Goal: Task Accomplishment & Management: Complete application form

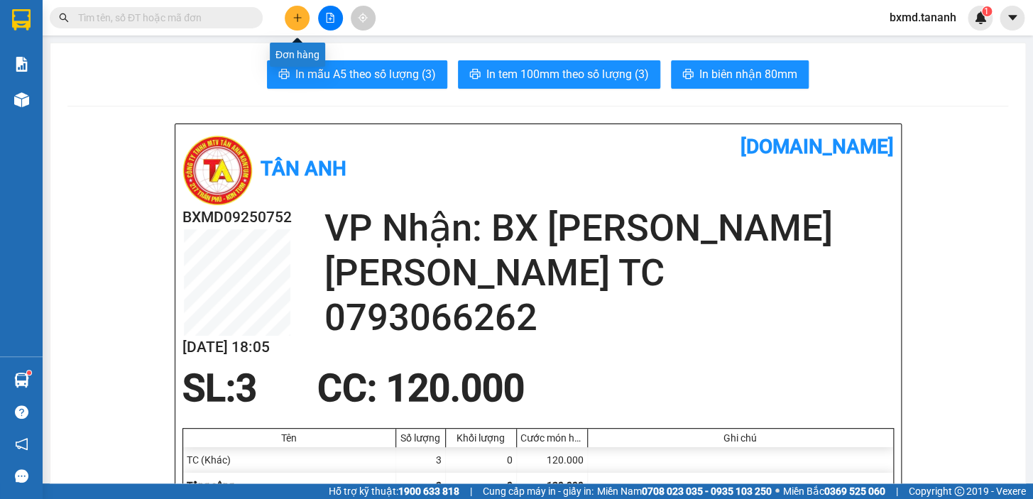
click at [290, 23] on button at bounding box center [297, 18] width 25 height 25
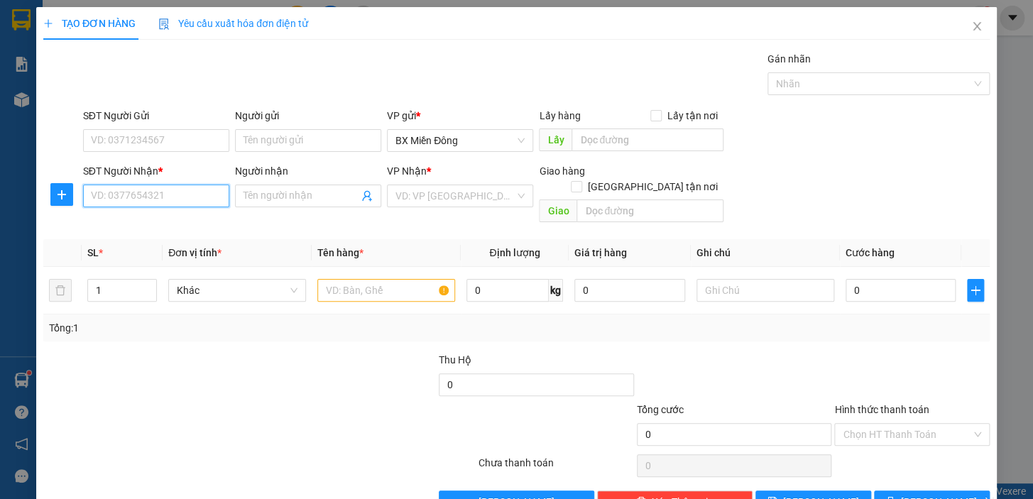
click at [204, 197] on input "SĐT Người Nhận *" at bounding box center [156, 196] width 146 height 23
type input "0901938628"
click at [275, 198] on input "Người nhận" at bounding box center [301, 196] width 115 height 16
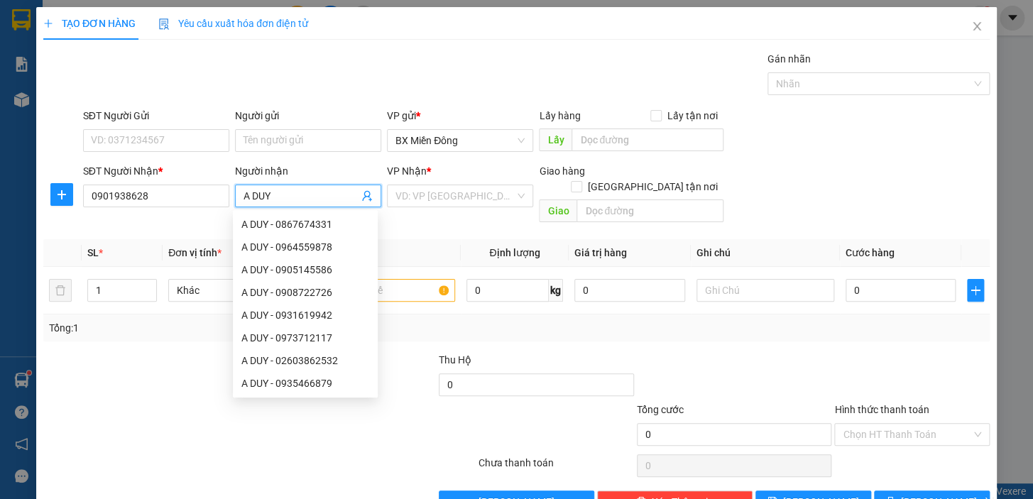
type input "A DUY"
click at [170, 327] on div "Transit Pickup Surcharge Ids Transit Deliver Surcharge Ids Transit Deliver Surc…" at bounding box center [516, 282] width 947 height 462
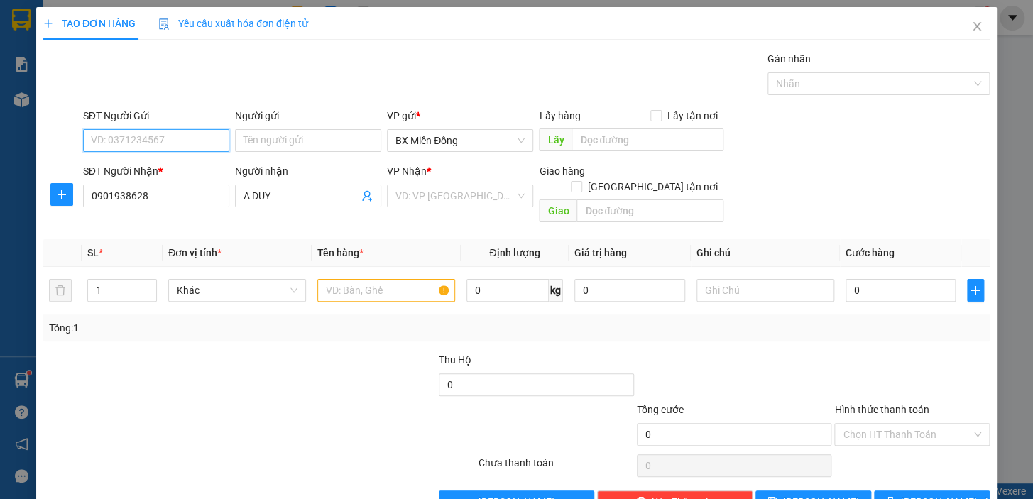
click at [217, 147] on input "SĐT Người Gửi" at bounding box center [156, 140] width 146 height 23
type input "032619457"
click at [320, 143] on input "Người gửi" at bounding box center [308, 140] width 146 height 23
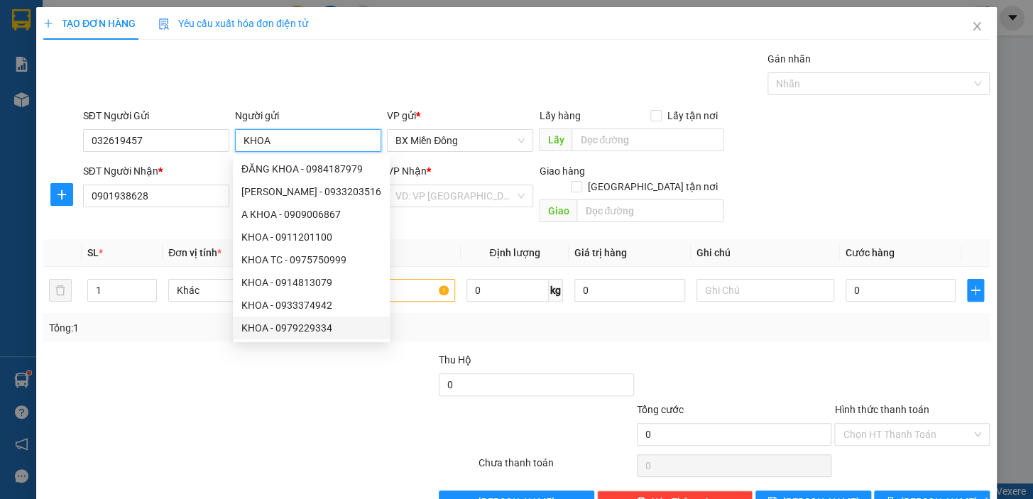
type input "KHOA"
click at [327, 402] on div at bounding box center [398, 427] width 158 height 50
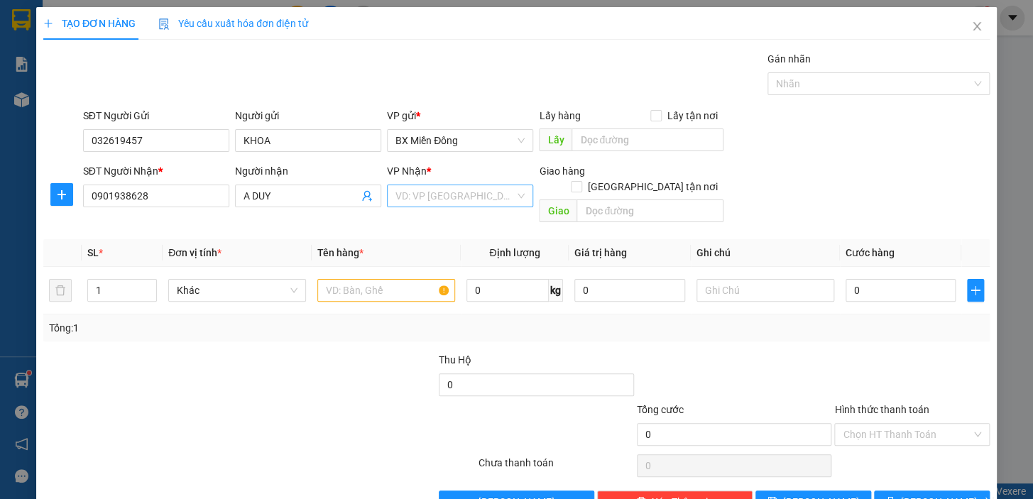
click at [491, 199] on input "search" at bounding box center [455, 195] width 119 height 21
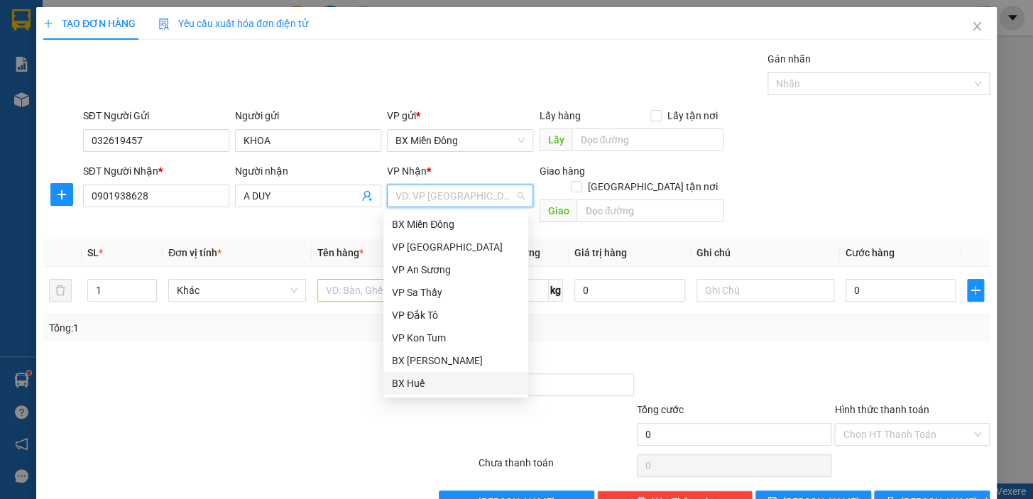
click at [280, 365] on div at bounding box center [338, 377] width 198 height 50
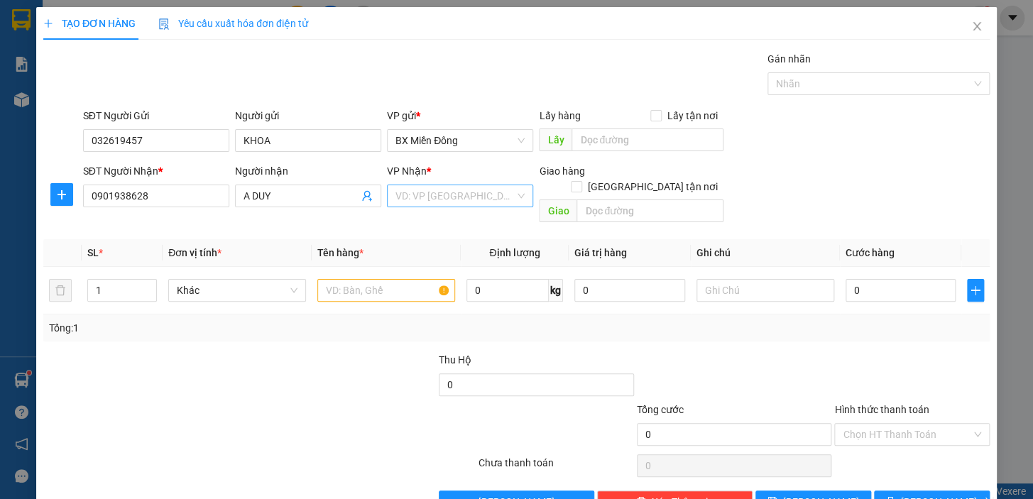
click at [502, 196] on input "search" at bounding box center [455, 195] width 119 height 21
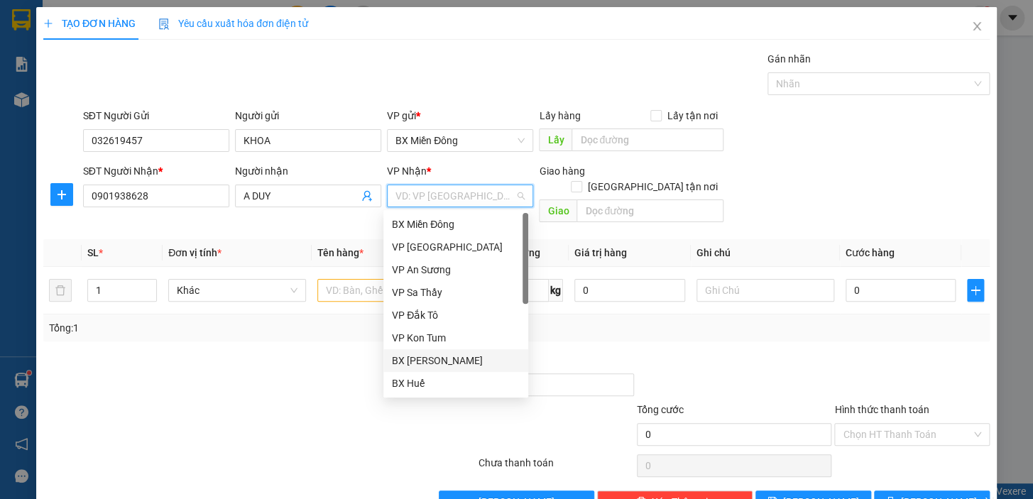
click at [471, 355] on div "BX [PERSON_NAME]" at bounding box center [456, 361] width 128 height 16
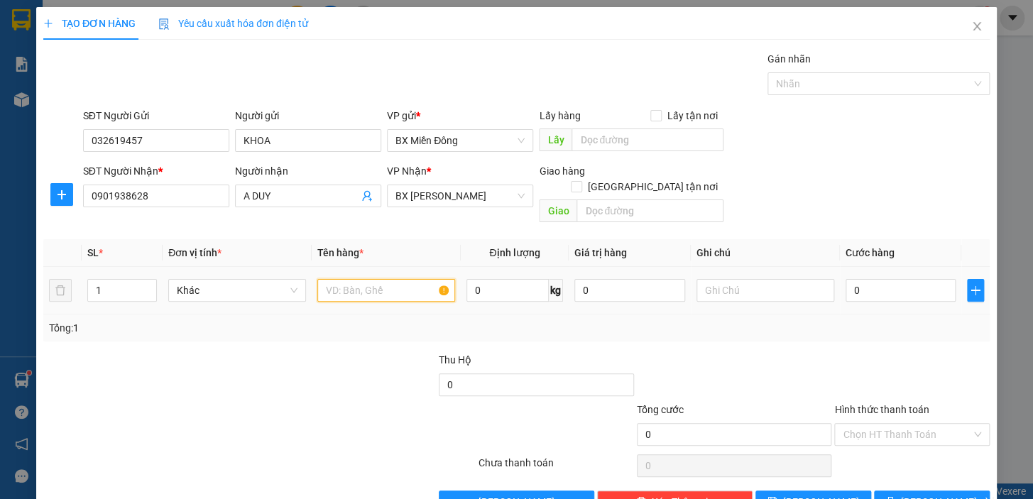
click at [368, 281] on input "text" at bounding box center [386, 290] width 138 height 23
type input "1 THÙNG MÁY TÍNH"
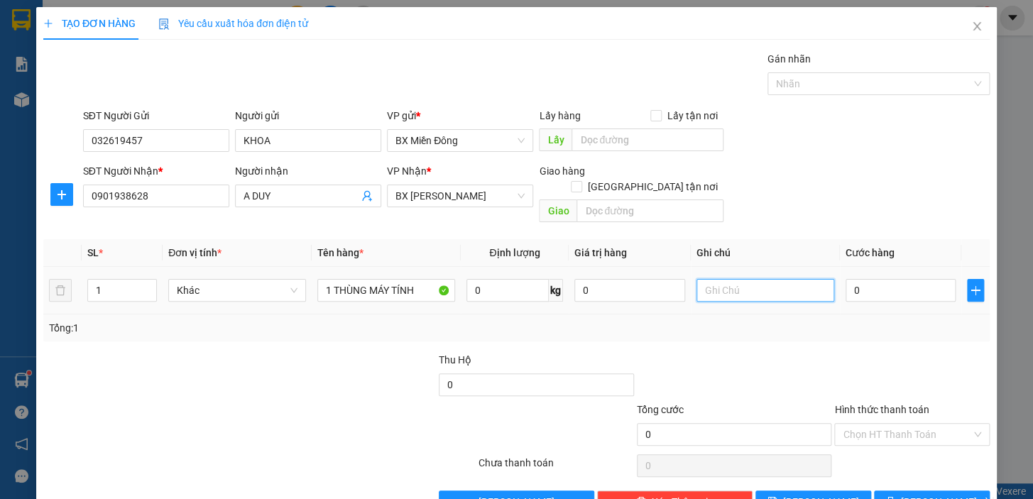
click at [761, 283] on input "text" at bounding box center [766, 290] width 138 height 23
type input "TRỊ GIÁ 8000K0"
type input "0"
type input "TRỊ GIÁ 8000K0"
click at [871, 282] on input "0" at bounding box center [901, 290] width 111 height 23
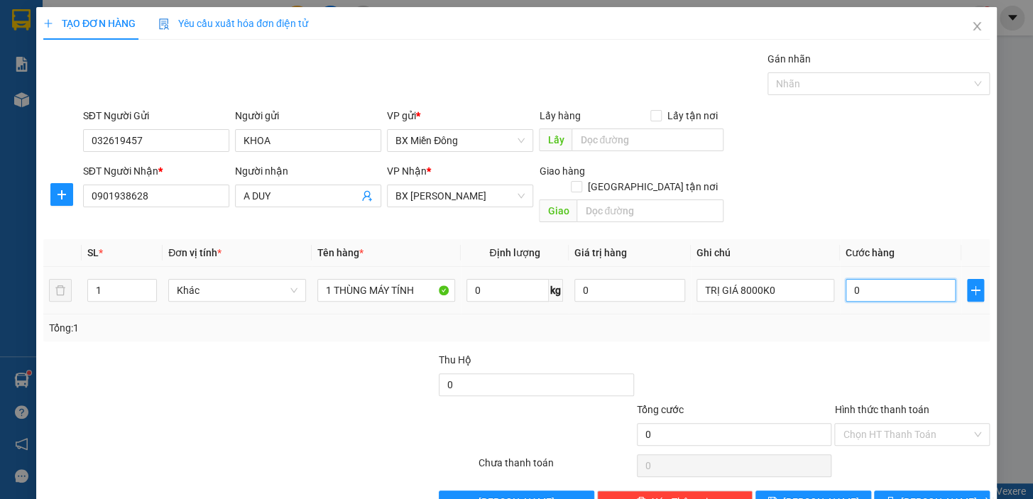
type input "1"
type input "10"
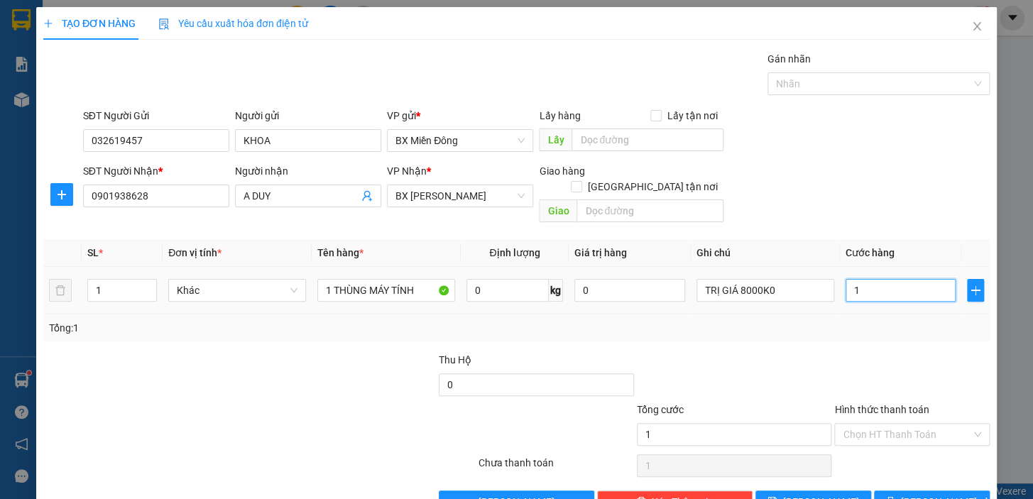
type input "10"
type input "100"
type input "1.000"
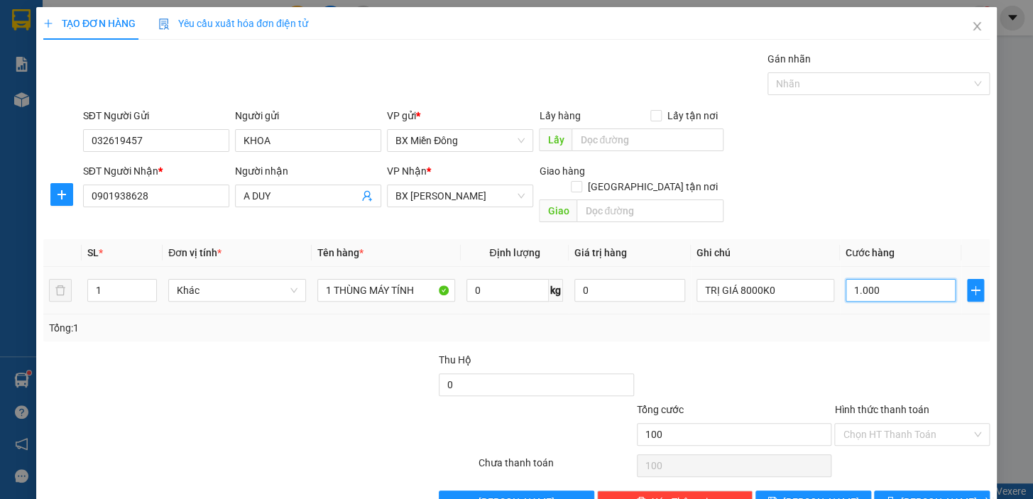
type input "1.000"
type input "100"
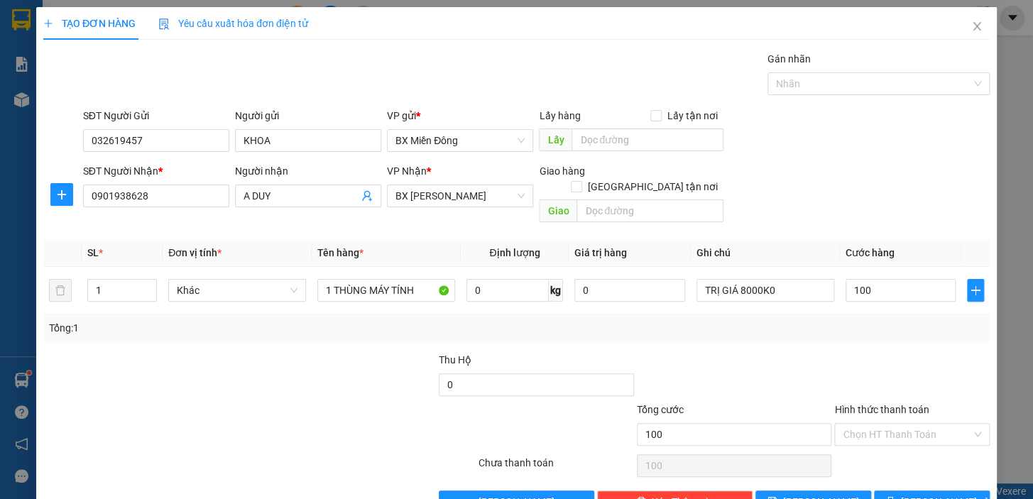
type input "100.000"
click at [903, 327] on div "Transit Pickup Surcharge Ids Transit Deliver Surcharge Ids Transit Deliver Surc…" at bounding box center [516, 282] width 947 height 462
click at [917, 494] on span "[PERSON_NAME] và In" at bounding box center [950, 502] width 99 height 16
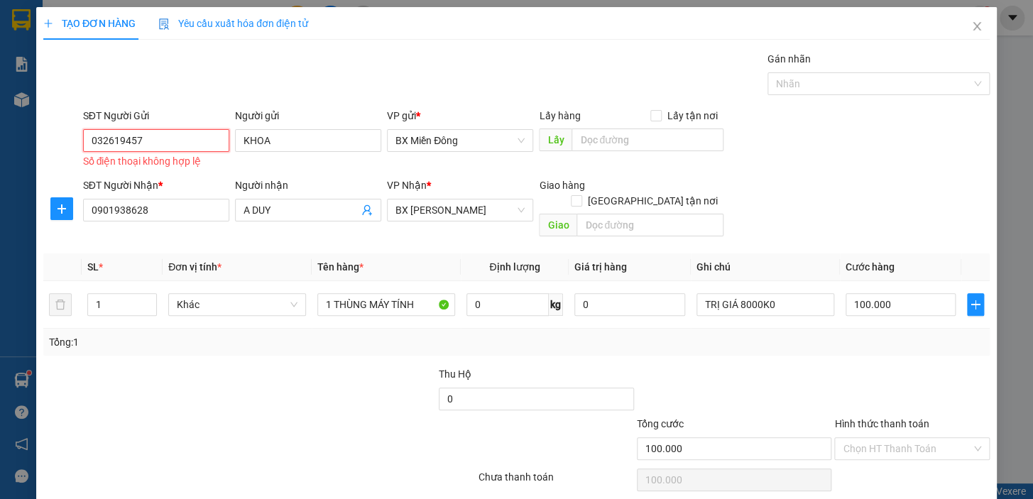
click at [168, 141] on input "032619457" at bounding box center [156, 140] width 146 height 23
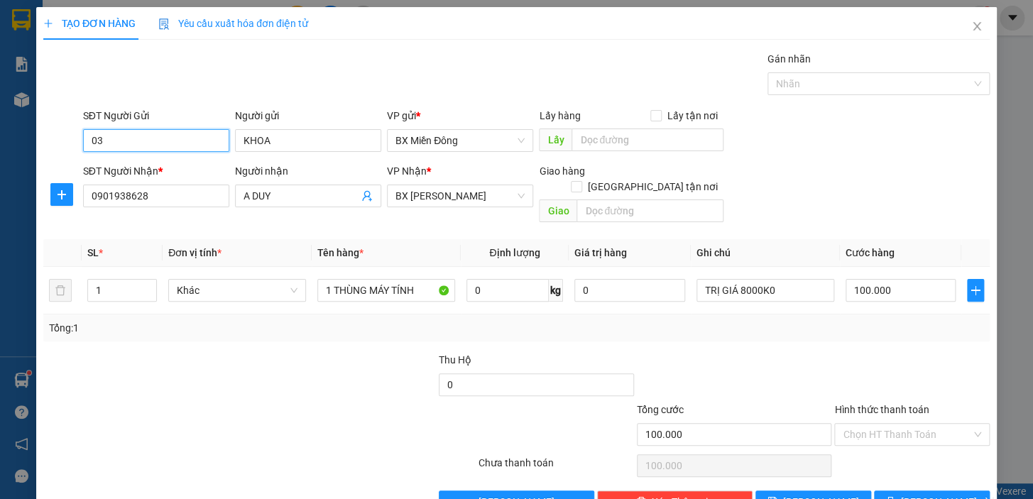
type input "0"
type input "0326194578"
click at [933, 494] on span "[PERSON_NAME] và In" at bounding box center [950, 502] width 99 height 16
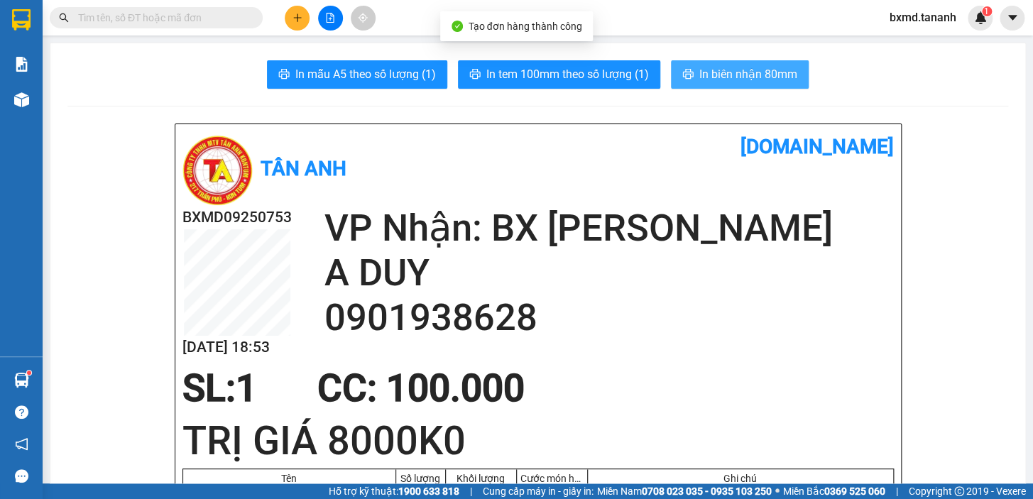
click at [721, 73] on span "In biên nhận 80mm" at bounding box center [748, 74] width 98 height 18
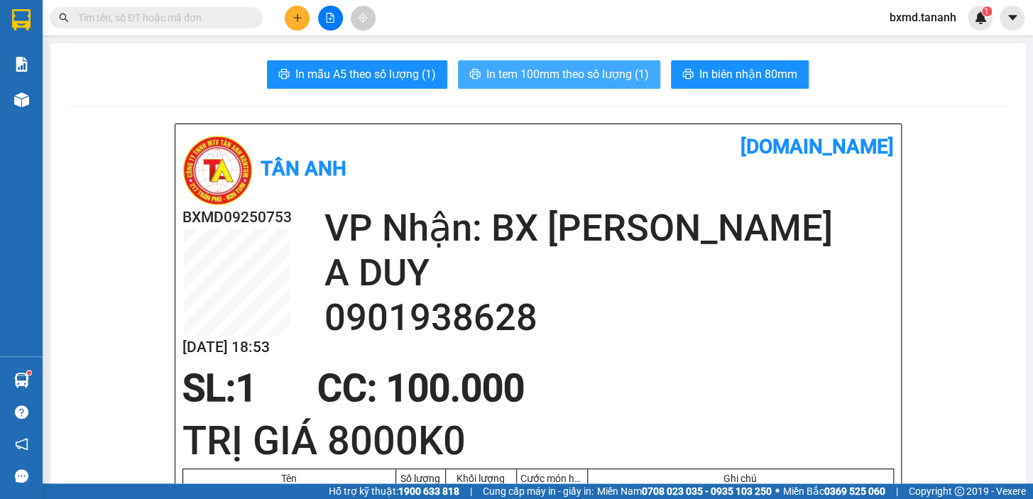
click at [586, 72] on span "In tem 100mm theo số lượng (1)" at bounding box center [567, 74] width 163 height 18
click at [528, 74] on span "In tem 100mm theo số lượng (1)" at bounding box center [567, 74] width 163 height 18
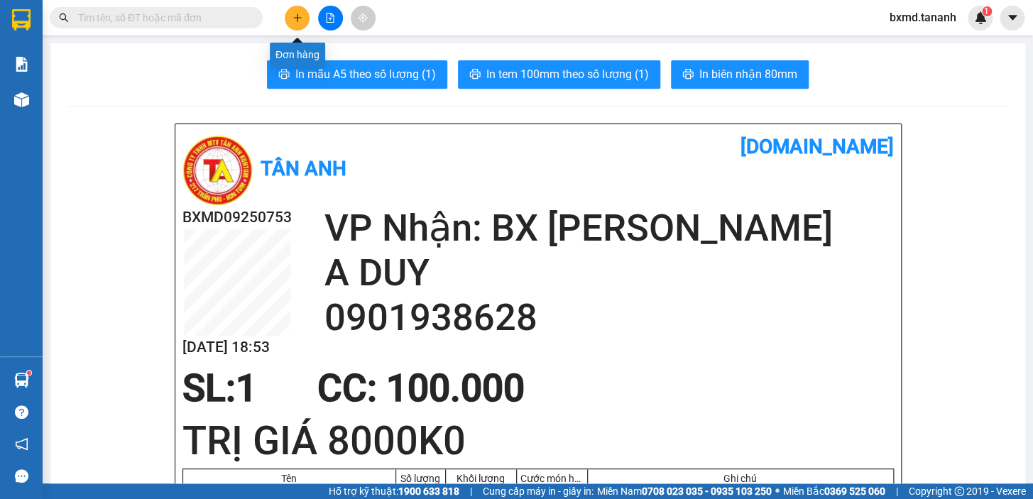
click at [293, 14] on icon "plus" at bounding box center [298, 18] width 10 height 10
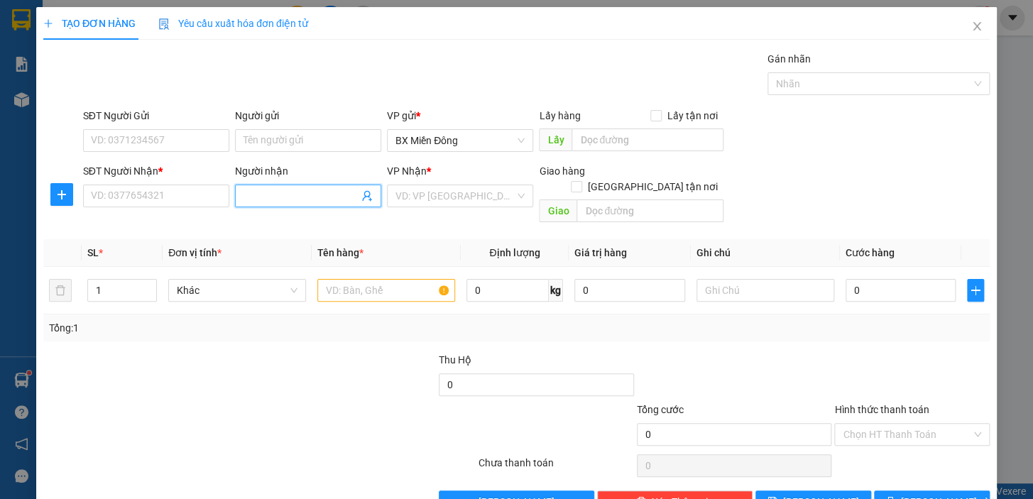
click at [334, 190] on input "Người nhận" at bounding box center [301, 196] width 115 height 16
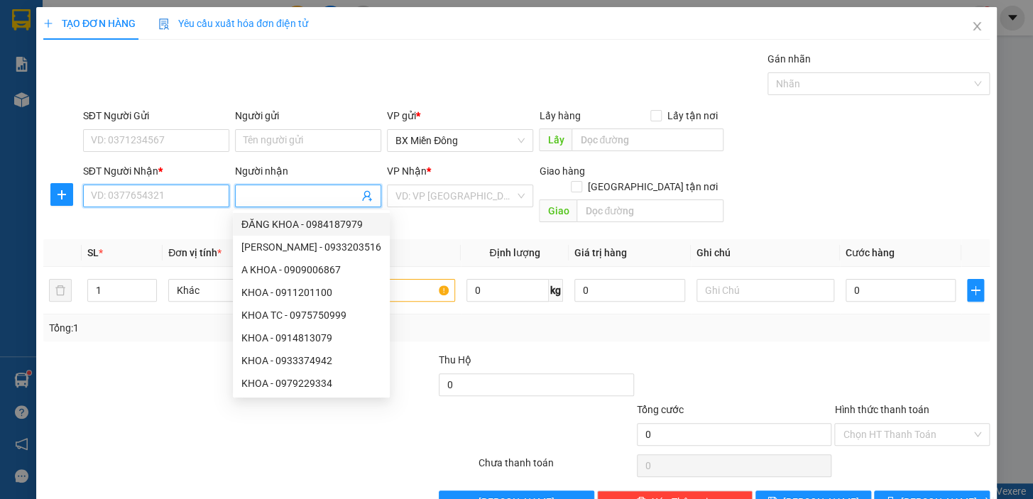
click at [173, 190] on input "SĐT Người Nhận *" at bounding box center [156, 196] width 146 height 23
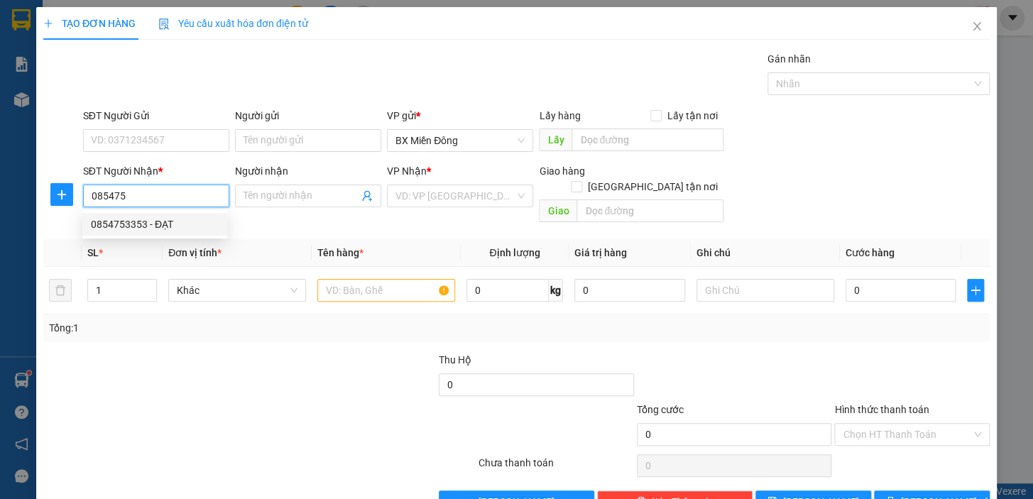
click at [151, 226] on div "0854753353 - ĐẠT" at bounding box center [155, 225] width 128 height 16
type input "0854753353"
type input "ĐẠT"
type input "70.000"
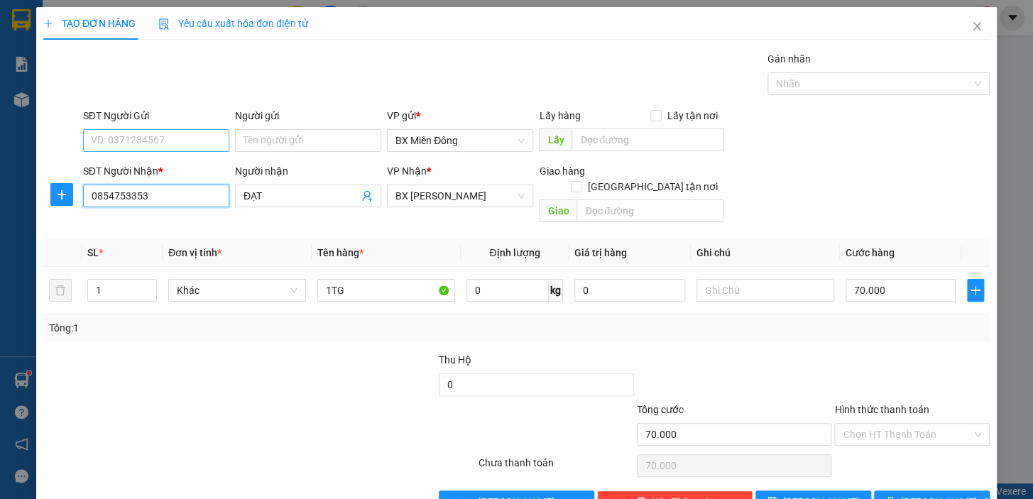
type input "0854753353"
click at [202, 146] on input "SĐT Người Gửi" at bounding box center [156, 140] width 146 height 23
click at [184, 170] on div "0979099564 - TRƯỜNG" at bounding box center [155, 169] width 128 height 16
type input "0979099564"
type input "TRƯỜNG"
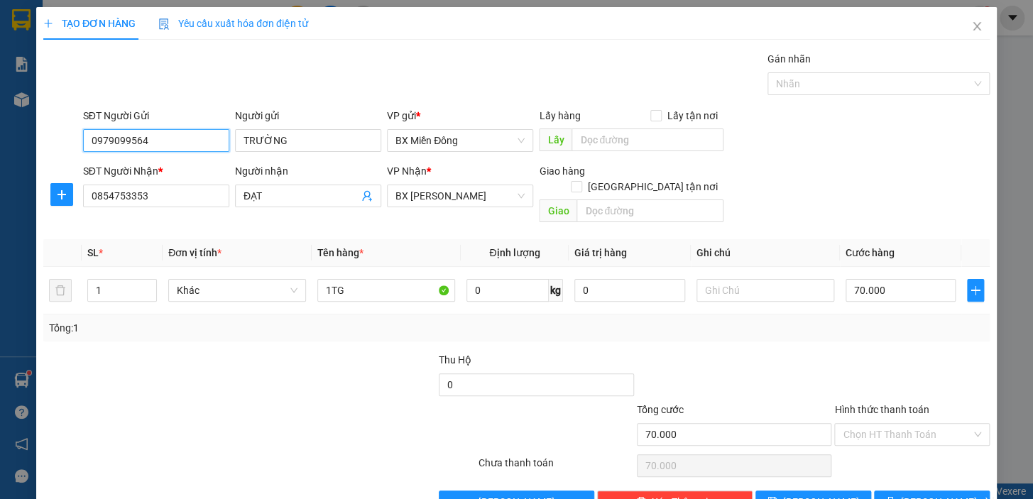
drag, startPoint x: 165, startPoint y: 119, endPoint x: 0, endPoint y: 71, distance: 172.3
click at [0, 71] on div "TẠO ĐƠN HÀNG Yêu cầu xuất hóa đơn điện tử Transit Pickup Surcharge Ids Transit …" at bounding box center [516, 249] width 1033 height 499
type input "0964505854"
click at [315, 129] on input "TRƯỜNG" at bounding box center [308, 140] width 146 height 23
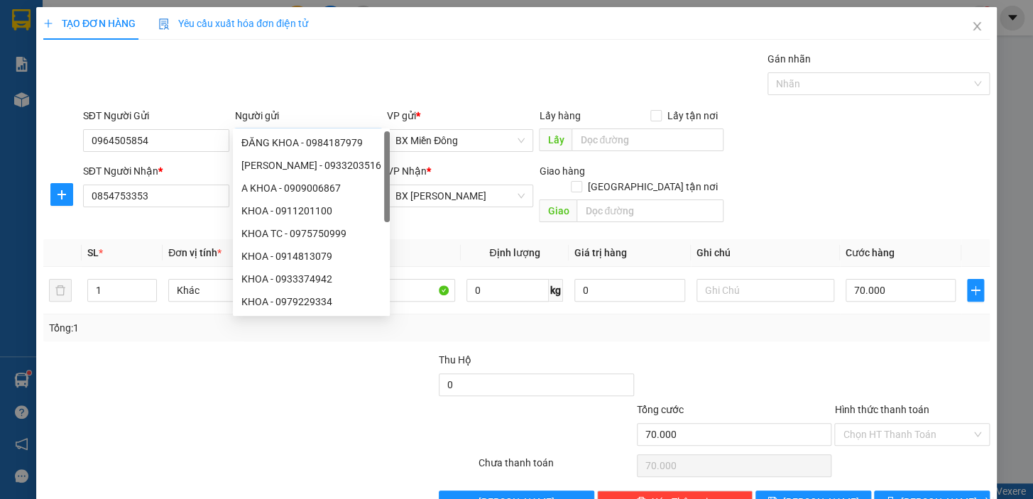
type input "T"
type input "PHÁT"
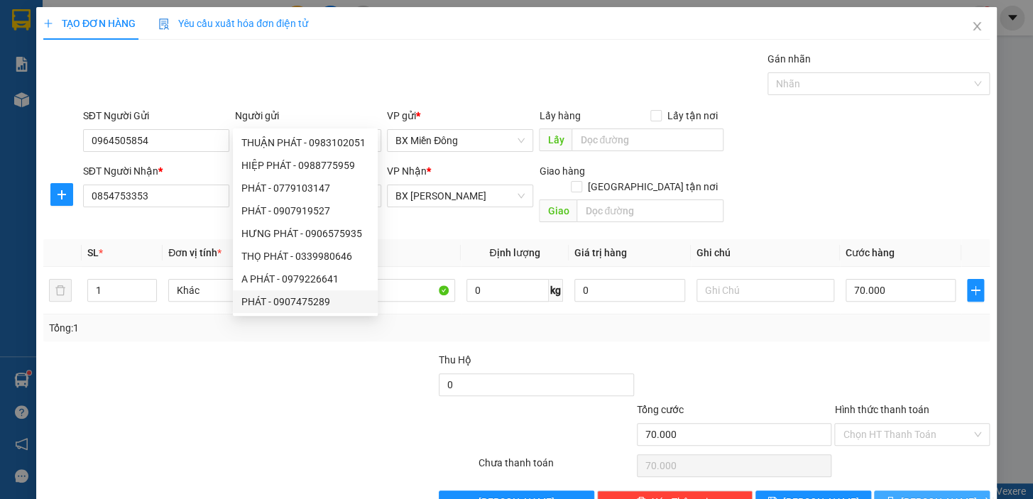
click at [951, 491] on button "[PERSON_NAME] và In" at bounding box center [932, 502] width 116 height 23
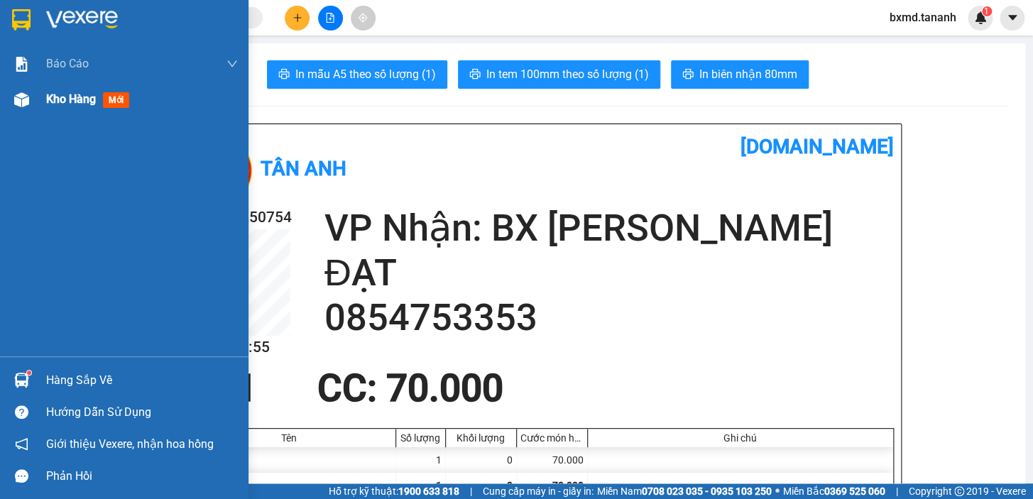
click at [111, 95] on span "mới" at bounding box center [116, 100] width 26 height 16
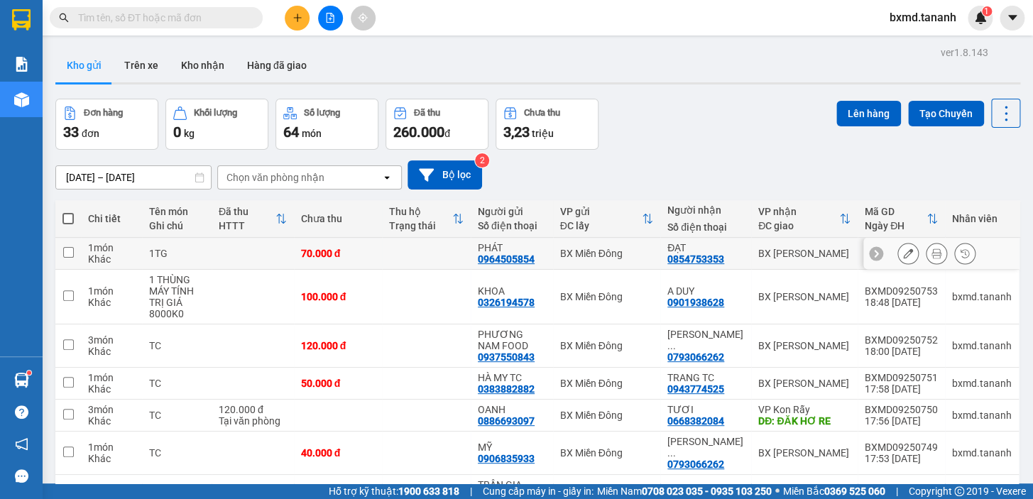
click at [903, 250] on icon at bounding box center [908, 254] width 10 height 10
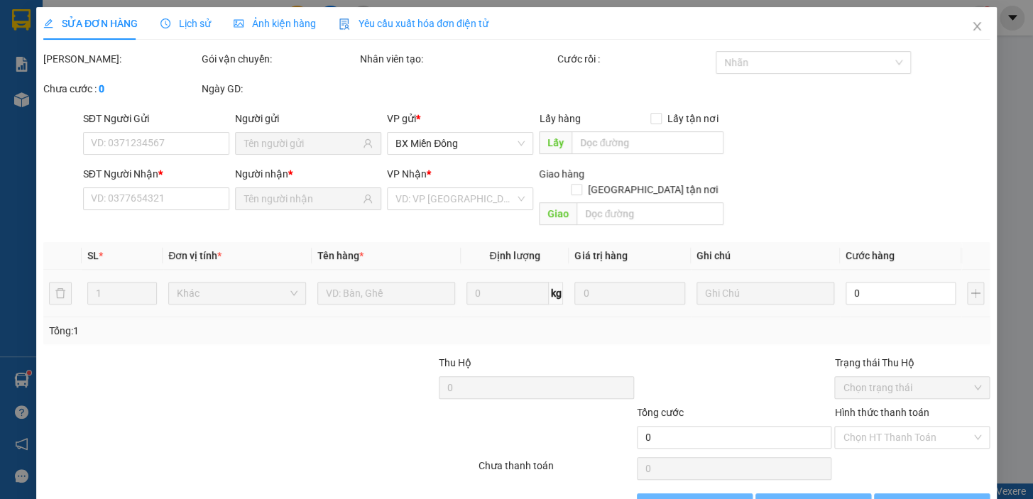
type input "0964505854"
type input "0854753353"
type input "70.000"
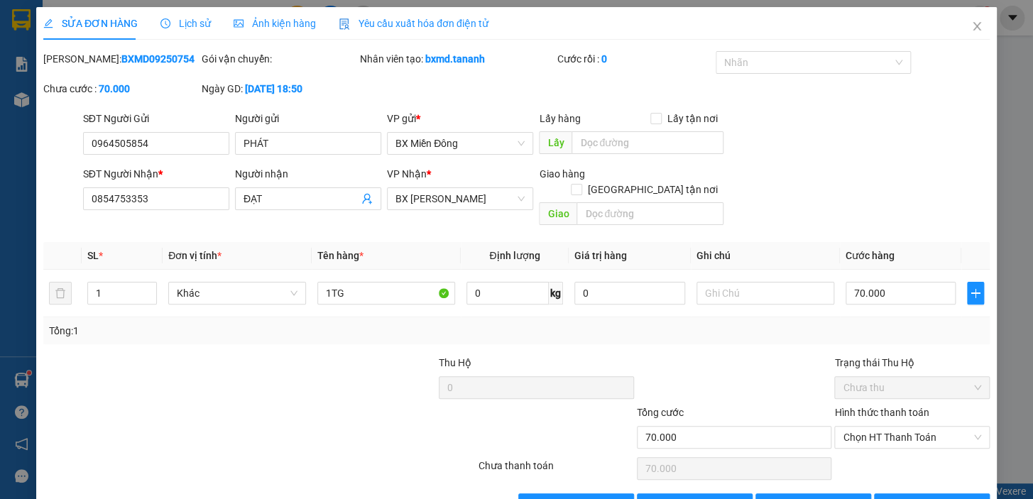
click at [888, 355] on div "Trạng thái Thu Hộ" at bounding box center [912, 363] width 156 height 16
click at [877, 407] on label "Hình thức thanh toán" at bounding box center [881, 412] width 94 height 11
click at [877, 427] on input "Hình thức thanh toán" at bounding box center [907, 437] width 129 height 21
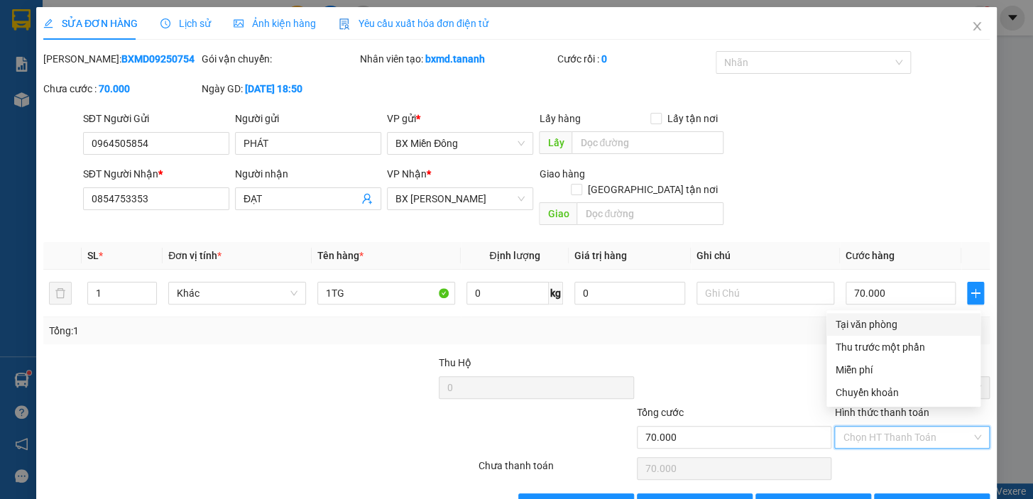
click at [869, 322] on div "Tại văn phòng" at bounding box center [903, 325] width 137 height 16
type input "0"
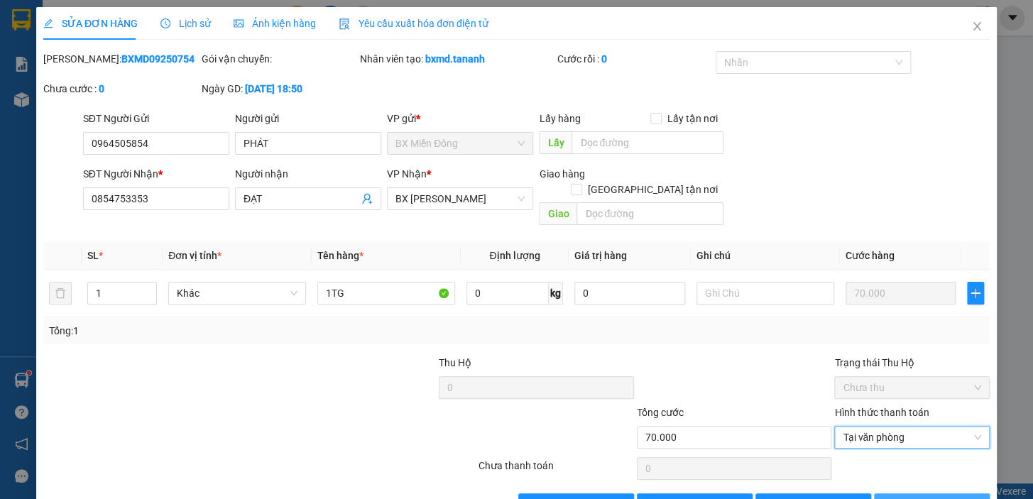
click at [920, 497] on span "[PERSON_NAME] và In" at bounding box center [950, 505] width 99 height 16
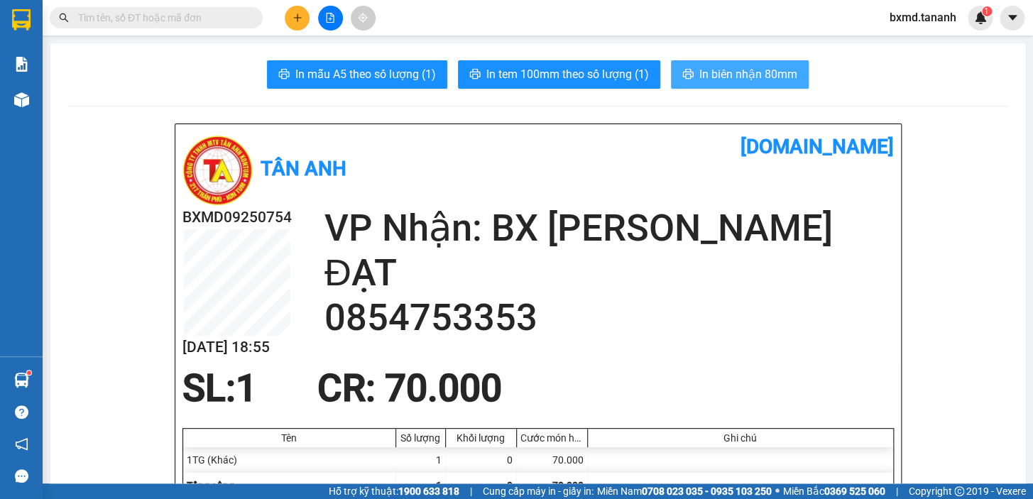
click at [717, 71] on span "In biên nhận 80mm" at bounding box center [748, 74] width 98 height 18
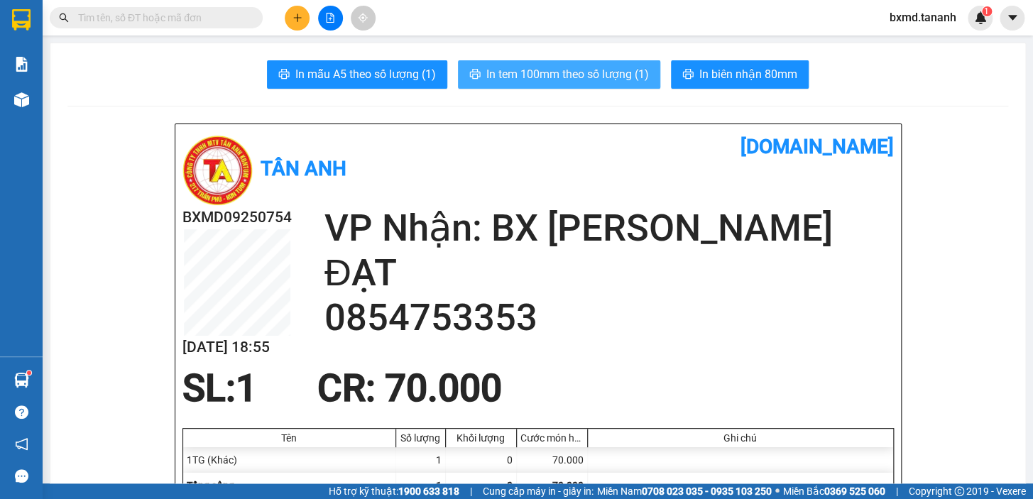
click at [589, 81] on span "In tem 100mm theo số lượng (1)" at bounding box center [567, 74] width 163 height 18
